Goal: Navigation & Orientation: Find specific page/section

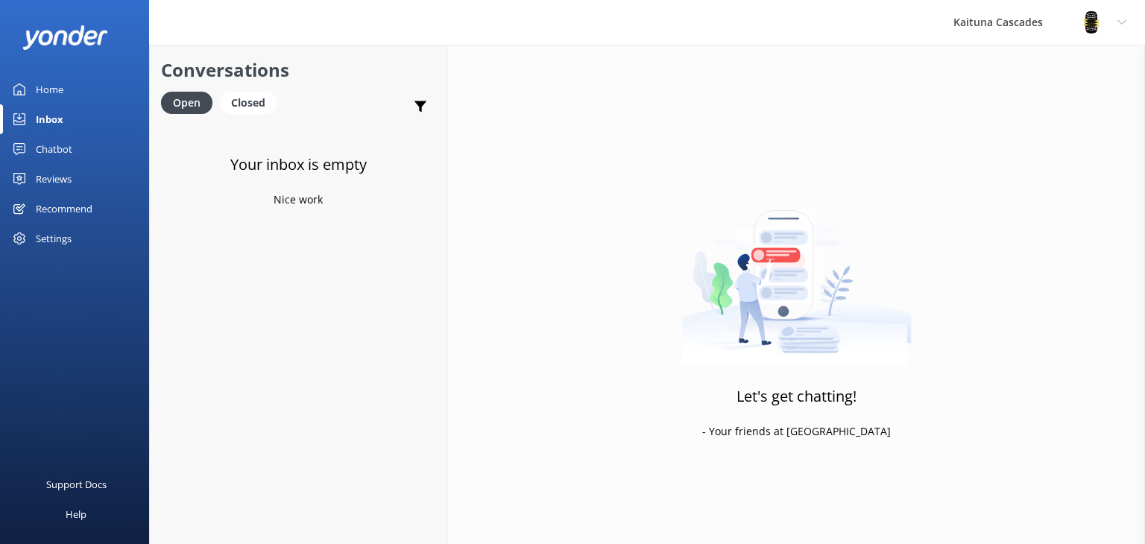
click at [50, 84] on div "Home" at bounding box center [50, 90] width 28 height 30
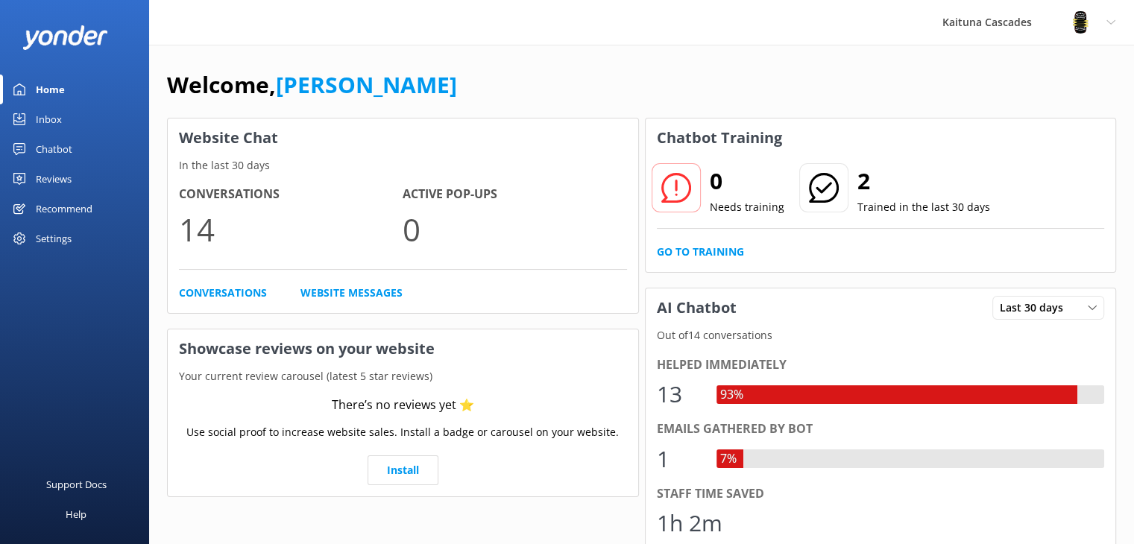
scroll to position [75, 0]
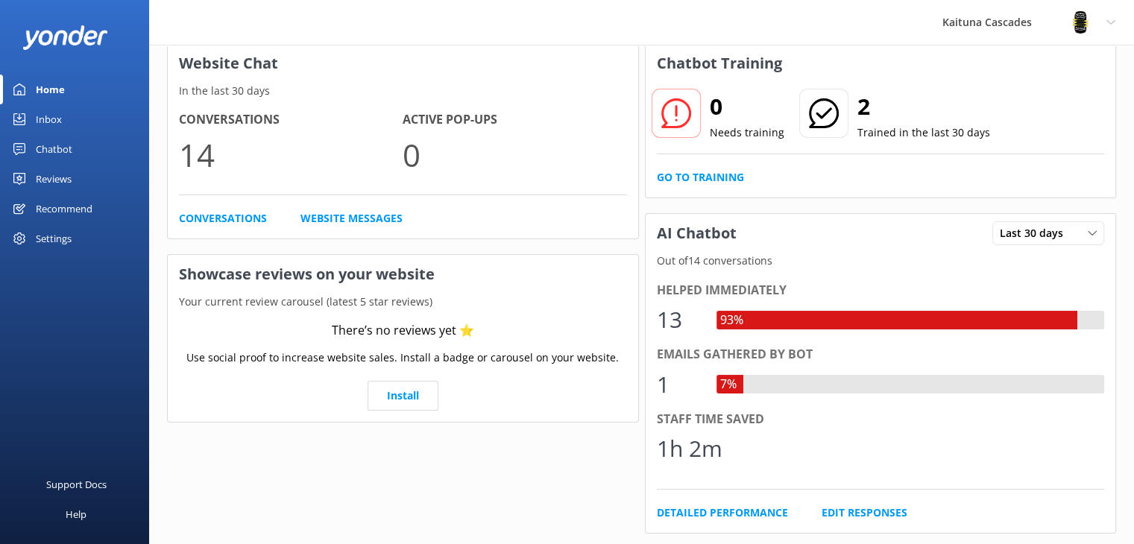
click at [722, 392] on div "7%" at bounding box center [729, 384] width 24 height 19
click at [729, 380] on div "7%" at bounding box center [729, 384] width 24 height 19
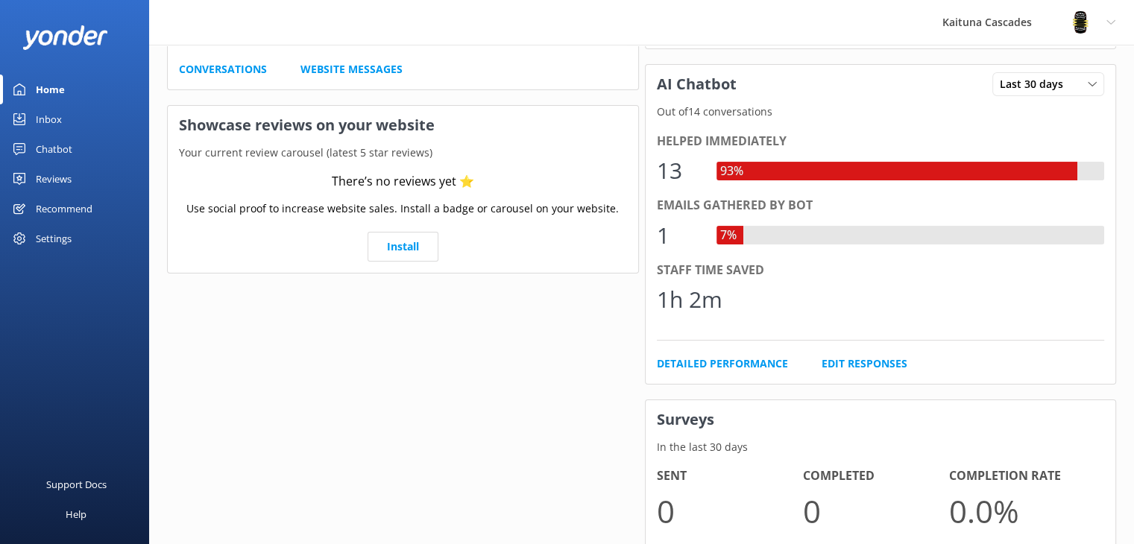
click at [696, 224] on div "1" at bounding box center [679, 236] width 45 height 36
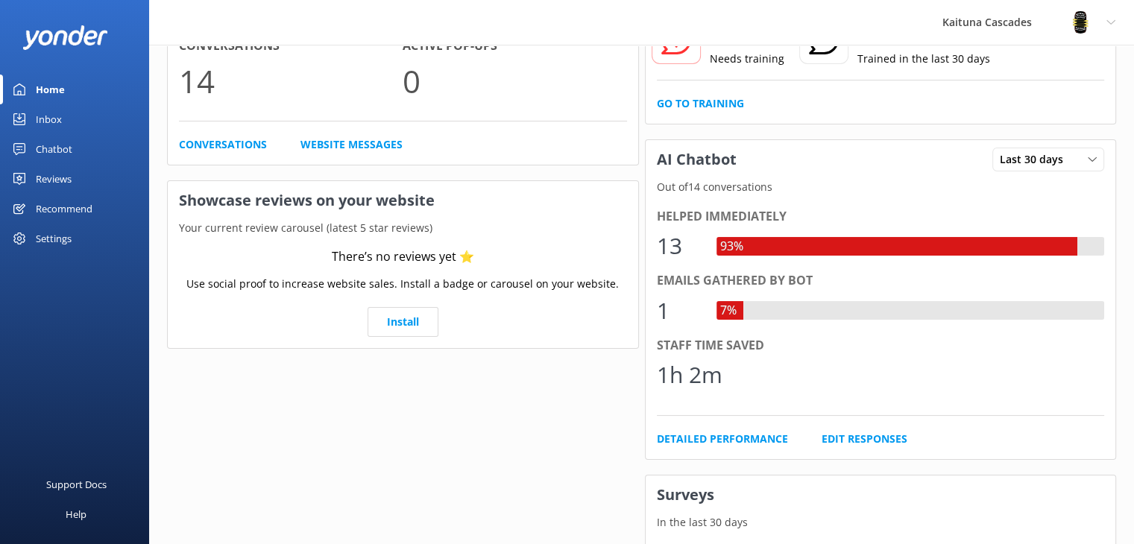
scroll to position [75, 0]
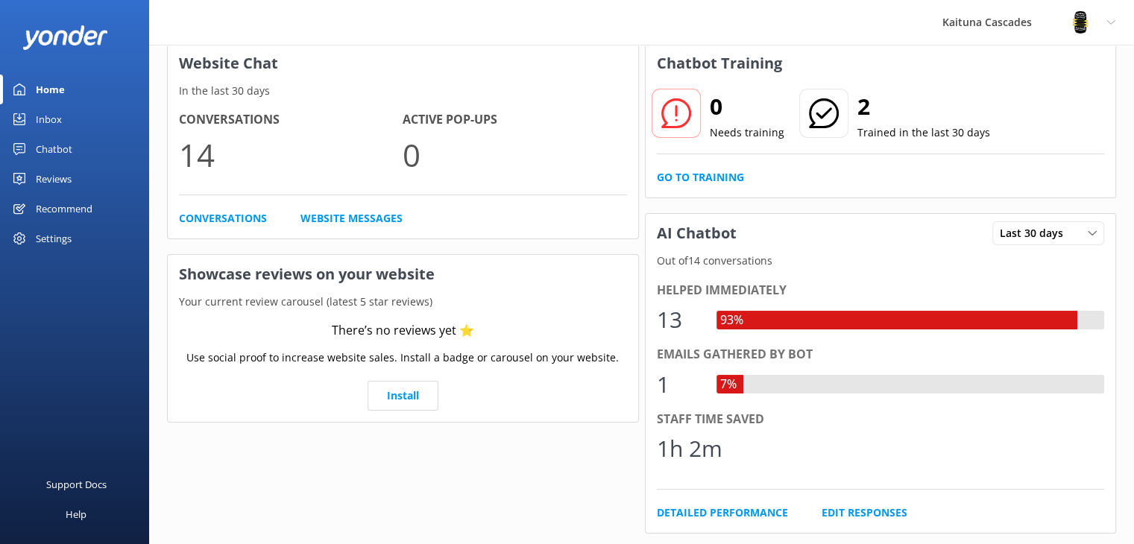
click at [46, 119] on div "Inbox" at bounding box center [49, 119] width 26 height 30
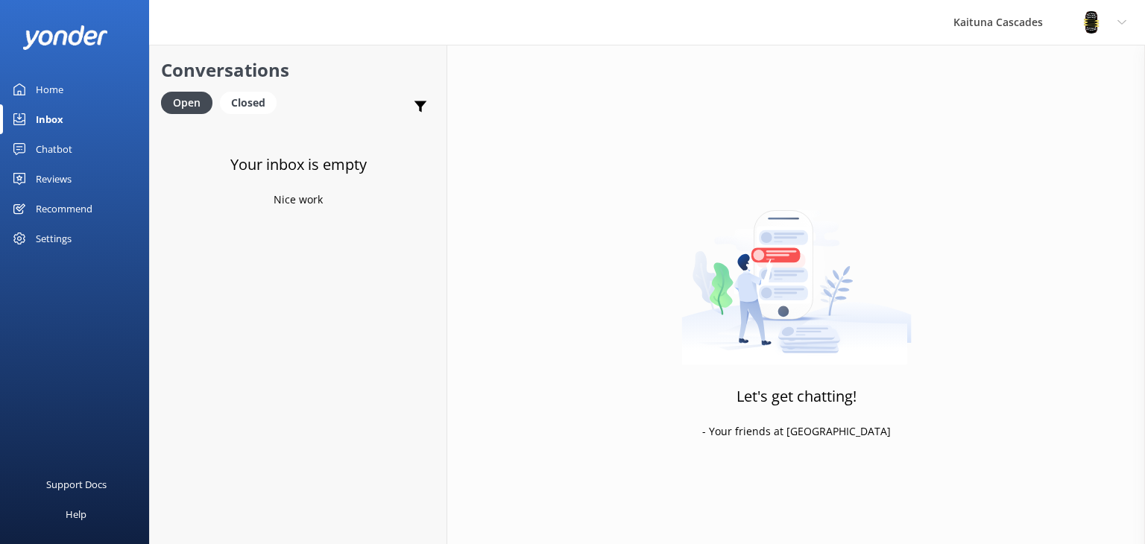
click at [77, 89] on link "Home" at bounding box center [74, 90] width 149 height 30
